Goal: Transaction & Acquisition: Purchase product/service

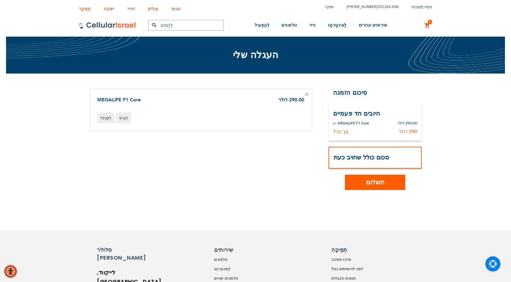
click at [385, 178] on button "תשלום" at bounding box center [375, 181] width 60 height 15
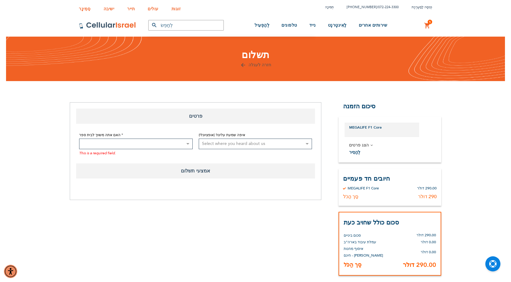
select select "US"
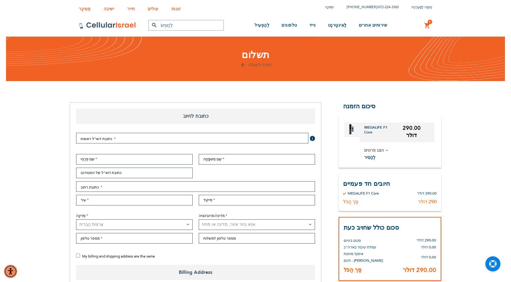
select select "US"
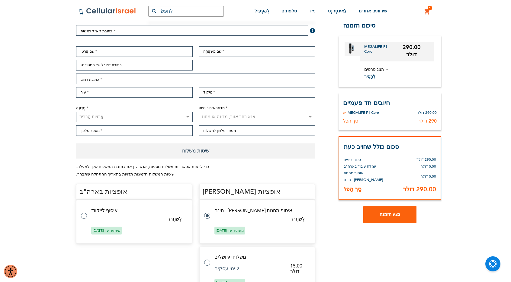
scroll to position [30, 0]
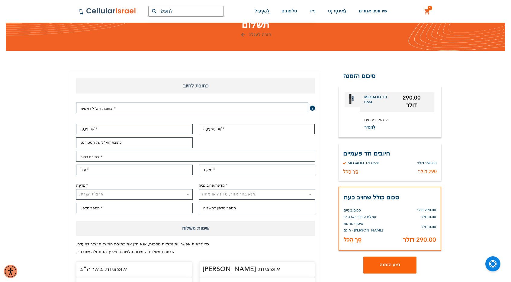
click at [224, 128] on input "שֵׁם מִשׁפָּחָה" at bounding box center [257, 129] width 117 height 11
type input "קולטאניוק"
type input "חיים"
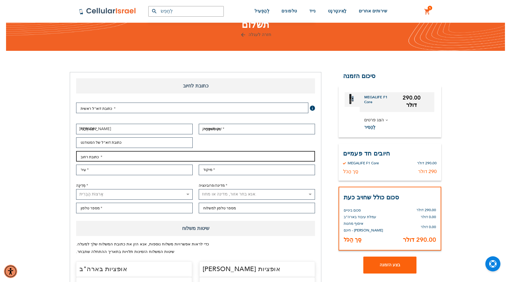
type input "שמעון הצדיק"
type input "אלעד"
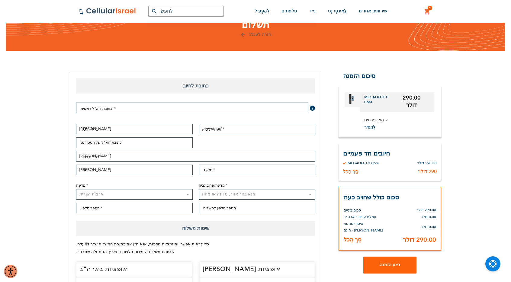
select select "IL"
type input "0547648479"
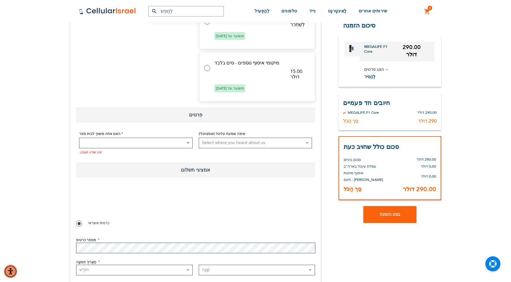
scroll to position [483, 0]
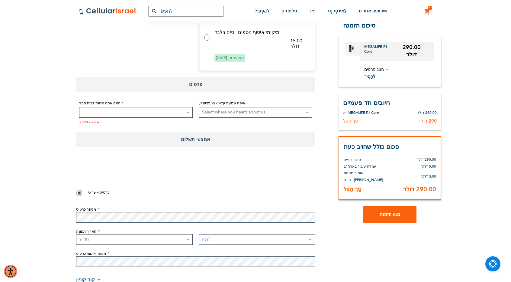
click at [211, 111] on select "Select where you heard about us Existing Customer Friend Other School/Group BP …" at bounding box center [256, 112] width 114 height 11
click at [176, 156] on fieldset "פרטי תשלום אמצעי תשלום כרטיס אשראי מספר כרטיס תַאֲרִיך תְפוּגָה חוֹדֶשׁ 2025 20…" at bounding box center [195, 213] width 239 height 114
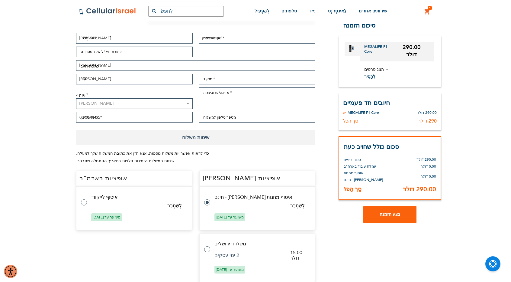
scroll to position [0, 0]
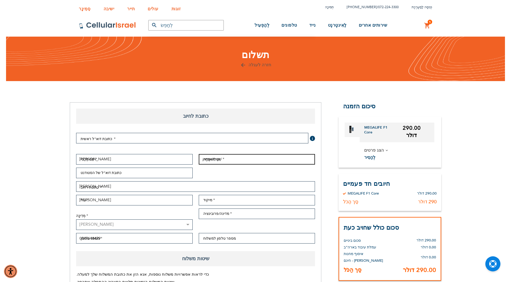
click at [205, 161] on input "קולטאניוק" at bounding box center [257, 159] width 117 height 11
click at [230, 157] on input "קולטאניוק" at bounding box center [257, 159] width 117 height 11
click at [212, 166] on div "שֵׁם פְּרַטִי חיים שֵׁם מִשׁפָּחָה קולטאניוק כתובת דוא"ל של הסטודנט כתובת רחוב …" at bounding box center [195, 200] width 245 height 93
click at [219, 157] on input "קולטאניוק" at bounding box center [257, 159] width 117 height 11
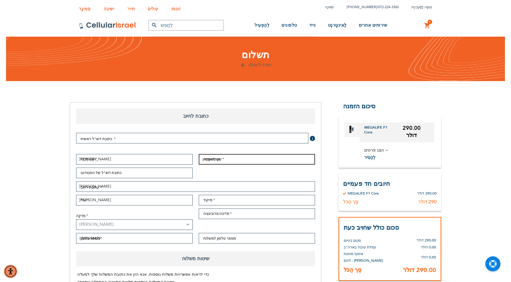
click at [219, 157] on input "קולטאניוק" at bounding box center [257, 159] width 117 height 11
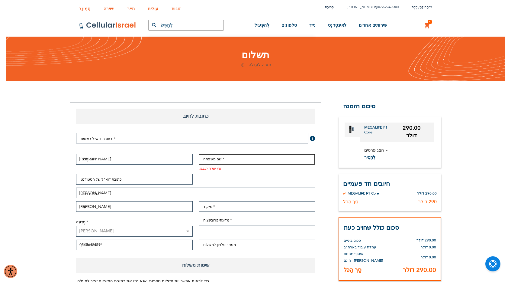
click at [227, 161] on input "שֵׁם מִשׁפָּחָה" at bounding box center [257, 159] width 117 height 11
type input "Koltanyuk"
type input "gkolokkosher@gmail.com"
type input "40800"
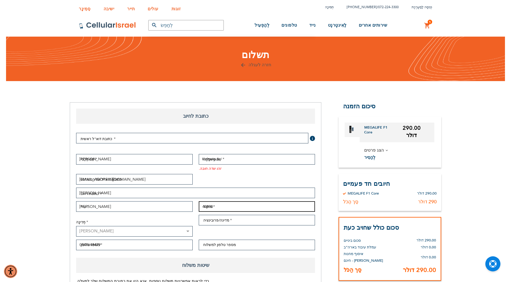
type input "Central District"
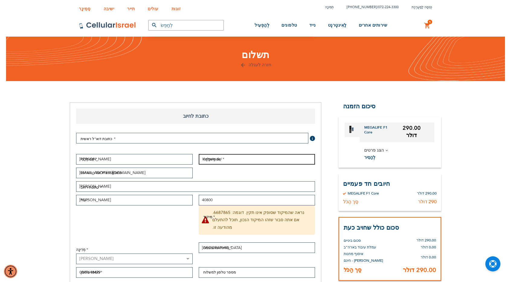
click at [220, 162] on input "Koltanyuk" at bounding box center [257, 159] width 117 height 11
type input "קולטאניוק"
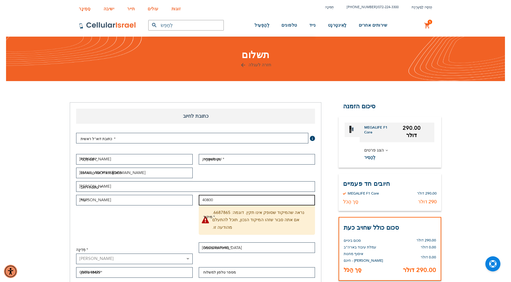
click at [224, 200] on input "40800" at bounding box center [257, 200] width 117 height 11
click at [237, 202] on input "40800" at bounding box center [257, 200] width 117 height 11
click at [241, 201] on input "40800" at bounding box center [257, 200] width 117 height 11
type input "0000000"
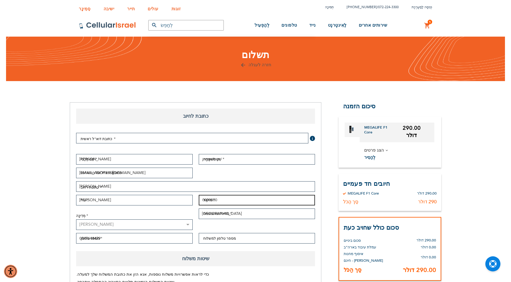
click at [242, 204] on input "0000000" at bounding box center [257, 200] width 117 height 11
click at [175, 207] on div "שֵׁם פְּרַטִי חיים שֵׁם מִשׁפָּחָה קולטאניוק כתובת דוא"ל של הסטודנט gkolokkoshe…" at bounding box center [195, 200] width 245 height 93
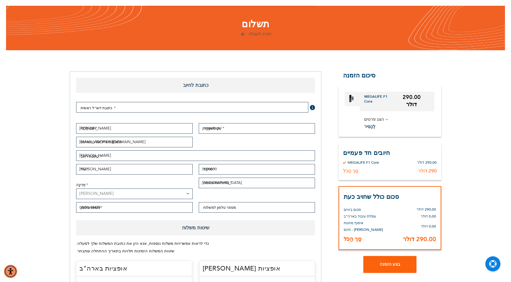
scroll to position [60, 0]
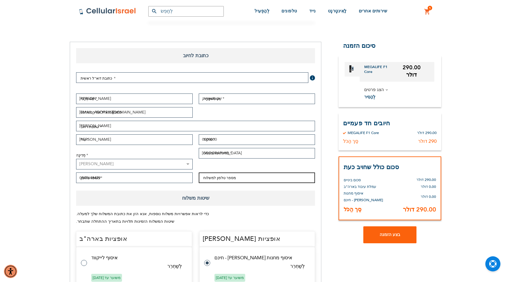
click at [223, 179] on input "מספר טלפון למשלוח" at bounding box center [257, 177] width 117 height 11
type input "0547648479"
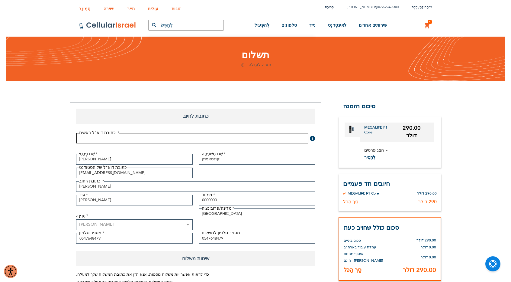
click at [103, 138] on input "כתובת דוא"ל" at bounding box center [192, 138] width 232 height 11
type input "koltahny@gmail.com"
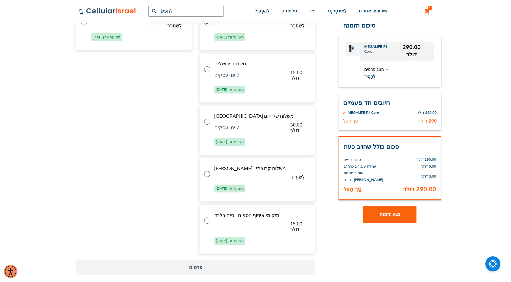
scroll to position [302, 0]
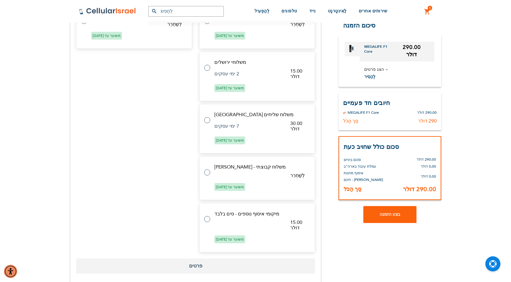
click at [210, 121] on tr "משלוח שליחים בישראל 30.00 דולר 7 ימי עסקים משוער עד 20 באוקטובר 2025" at bounding box center [257, 128] width 116 height 49
radio input "false"
radio input "true"
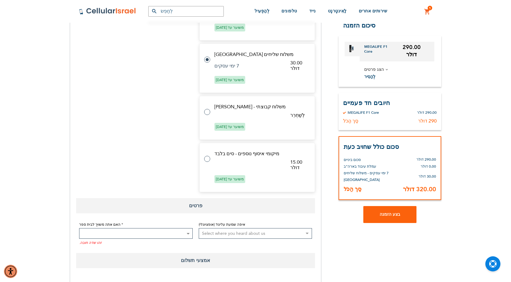
scroll to position [436, 0]
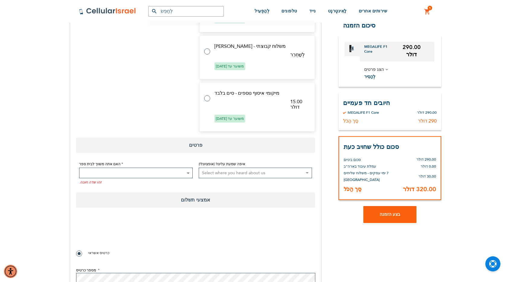
click at [151, 173] on span at bounding box center [136, 172] width 114 height 11
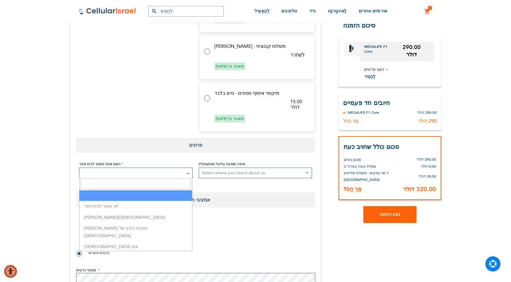
click at [151, 173] on span at bounding box center [136, 172] width 114 height 11
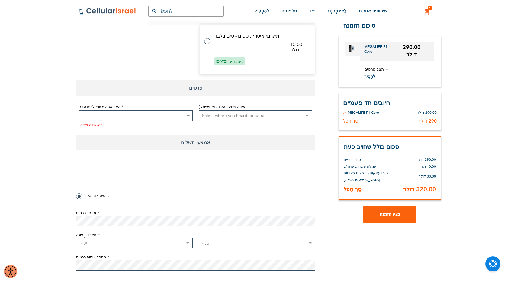
scroll to position [557, 0]
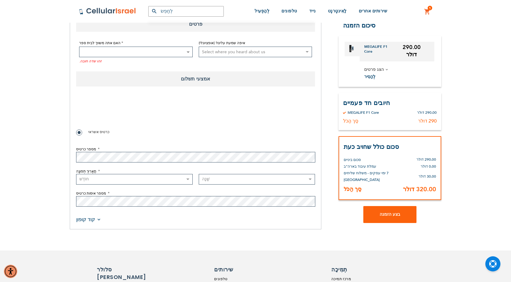
checkbox input "true"
click at [164, 53] on span at bounding box center [136, 52] width 114 height 11
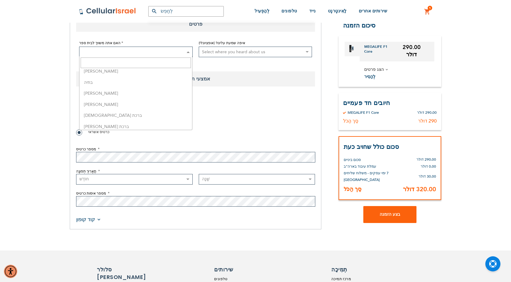
scroll to position [91, 0]
click at [255, 127] on fieldset "פרטי תשלום 0cAFcWeA7lq8I37BZG27DagqCL7OO92p7tVrsoMO93GcT0fb76Sn8Xe8XjAxQ--tW7BI…" at bounding box center [195, 152] width 239 height 114
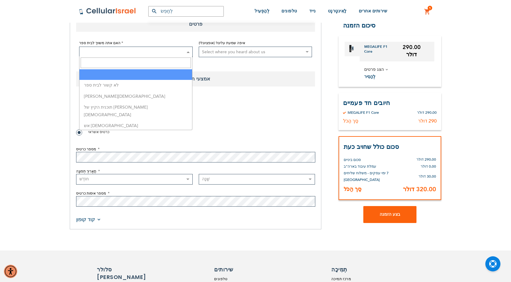
click at [147, 47] on span at bounding box center [136, 52] width 114 height 11
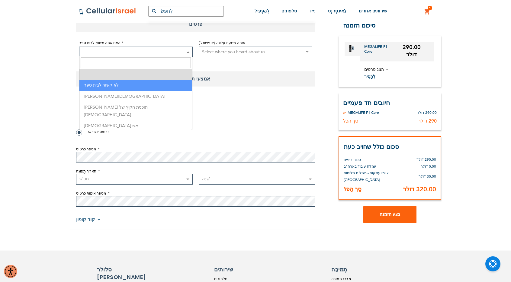
select select "199"
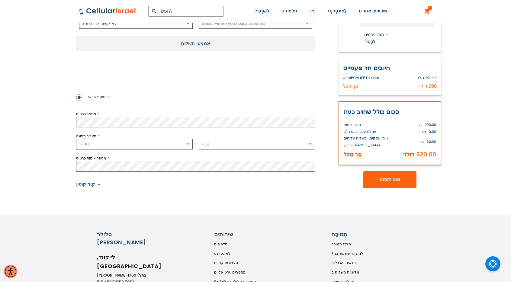
scroll to position [618, 0]
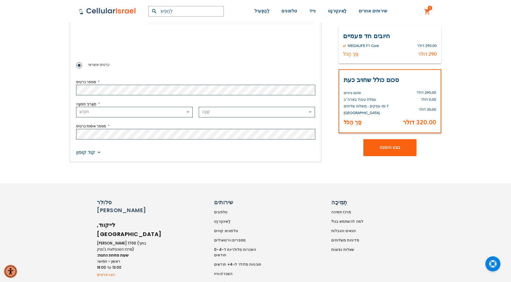
click at [78, 149] on font "קוד קופון" at bounding box center [85, 152] width 19 height 7
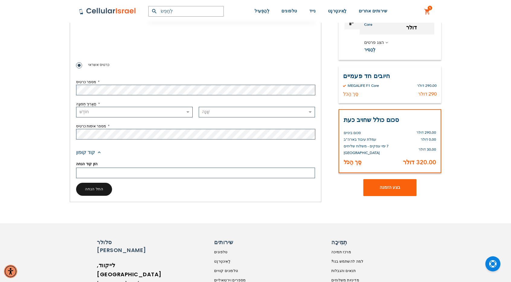
click at [95, 170] on input "הזן קוד הנחה" at bounding box center [195, 172] width 239 height 11
click at [231, 148] on div "קוד קופון" at bounding box center [195, 151] width 239 height 7
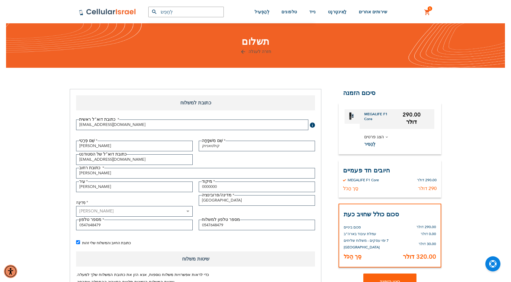
scroll to position [0, 0]
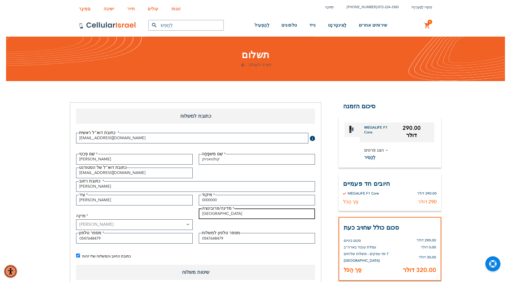
click at [237, 212] on input "Central District" at bounding box center [257, 213] width 117 height 11
click at [153, 207] on div "שֵׁם פְּרַטִי חיים שֵׁם מִשׁפָּחָה קולטאניוק כתובת דוא"ל של הסטודנט gkolokkoshe…" at bounding box center [195, 200] width 245 height 93
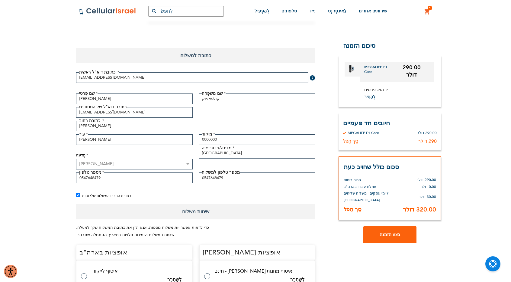
click at [367, 92] on span "הצג פרטים" at bounding box center [399, 90] width 70 height 8
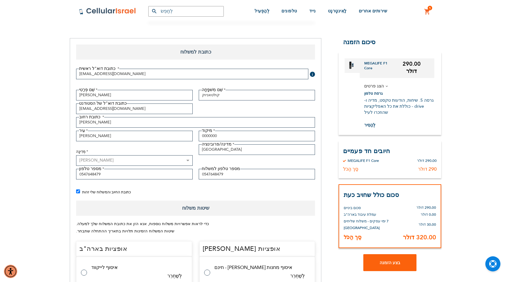
scroll to position [30, 0]
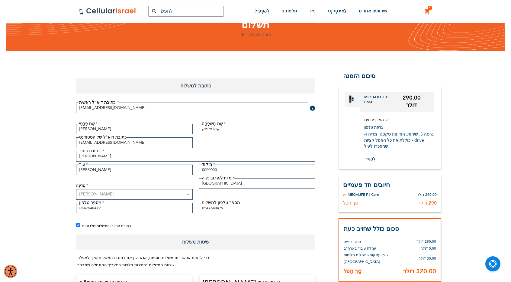
click at [375, 130] on dt "גרסת טלפון" at bounding box center [373, 126] width 18 height 5
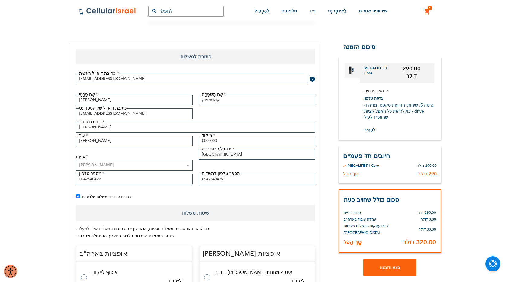
scroll to position [0, 0]
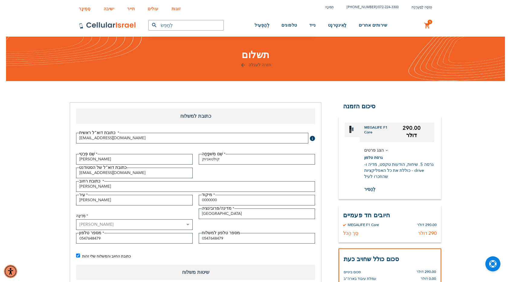
checkbox input "false"
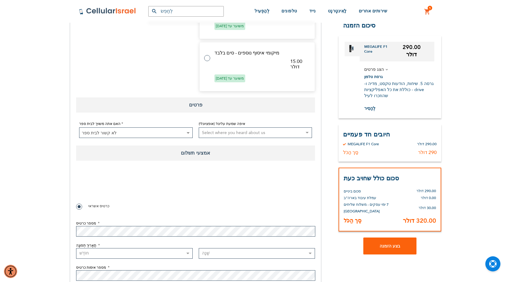
scroll to position [462, 0]
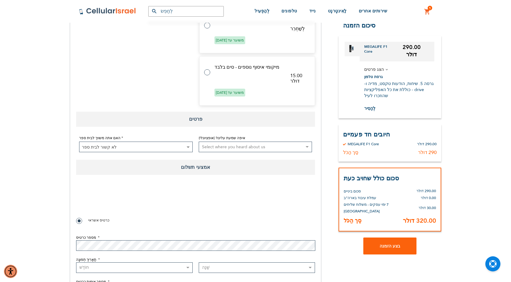
click at [368, 105] on font "לְהַסִיר" at bounding box center [369, 108] width 11 height 6
